Goal: Task Accomplishment & Management: Manage account settings

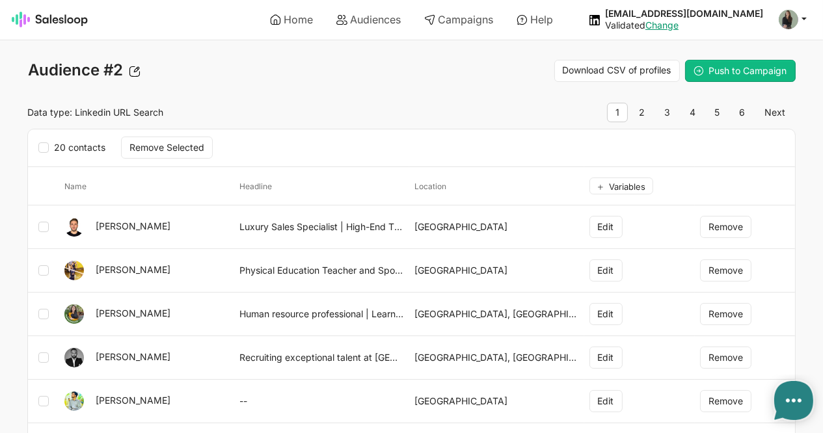
type textarea "x"
click at [472, 18] on link "Campaigns" at bounding box center [458, 19] width 87 height 22
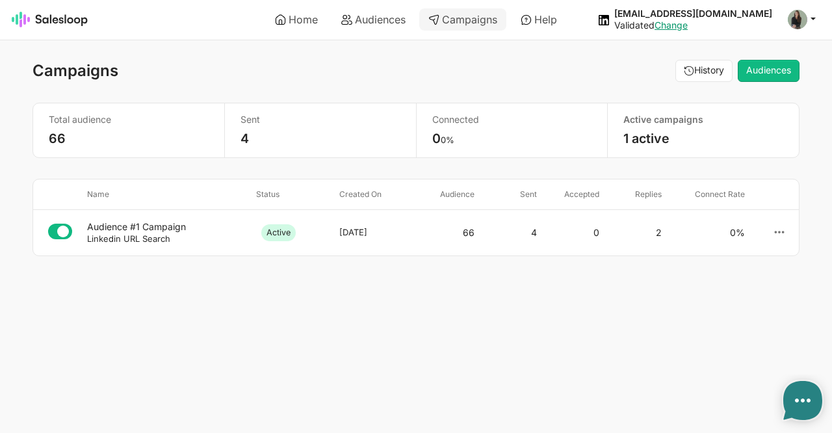
type textarea "x"
click at [150, 230] on div "Audience #1 Campaign" at bounding box center [166, 227] width 159 height 12
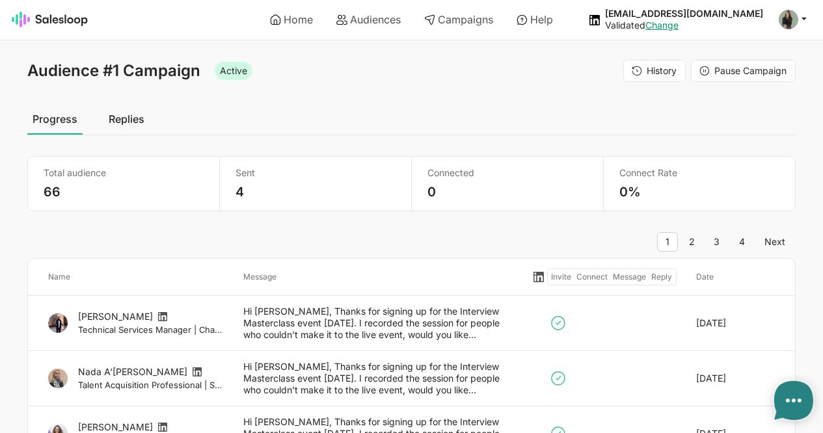
type textarea "x"
